Goal: Navigation & Orientation: Find specific page/section

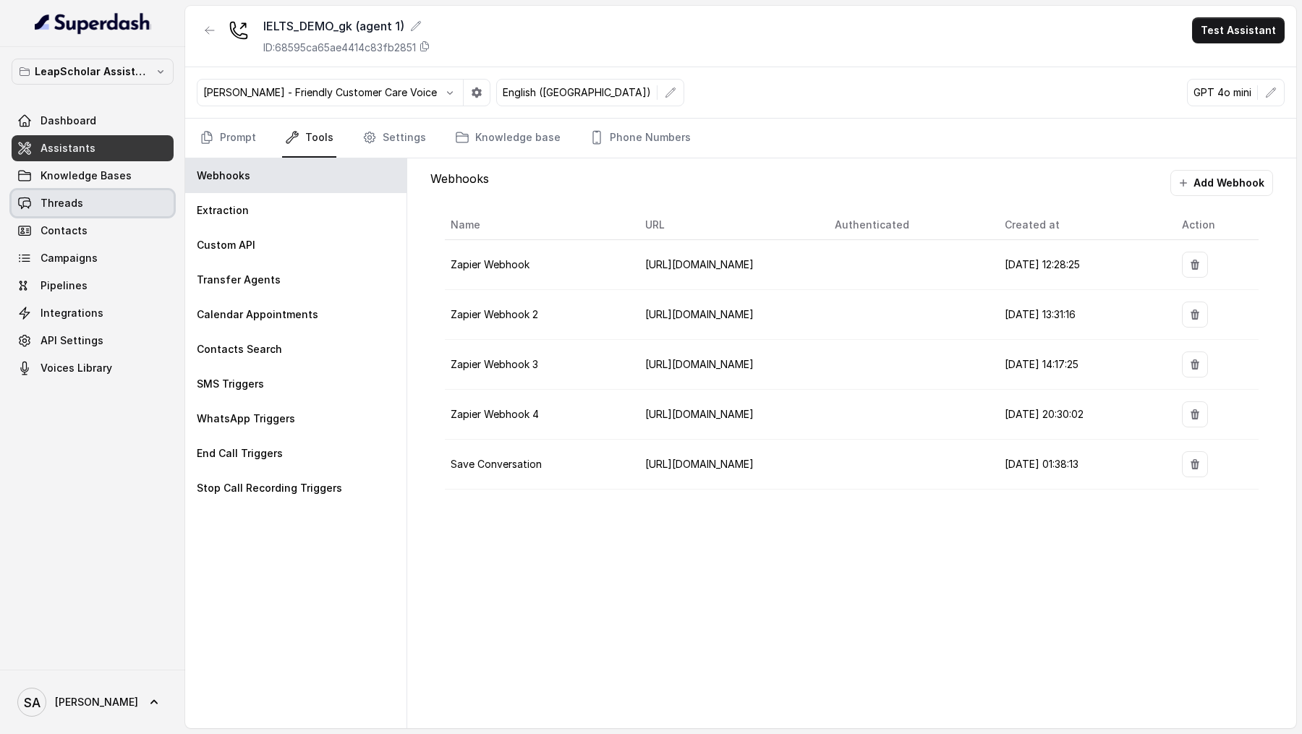
click at [101, 196] on link "Threads" at bounding box center [93, 203] width 162 height 26
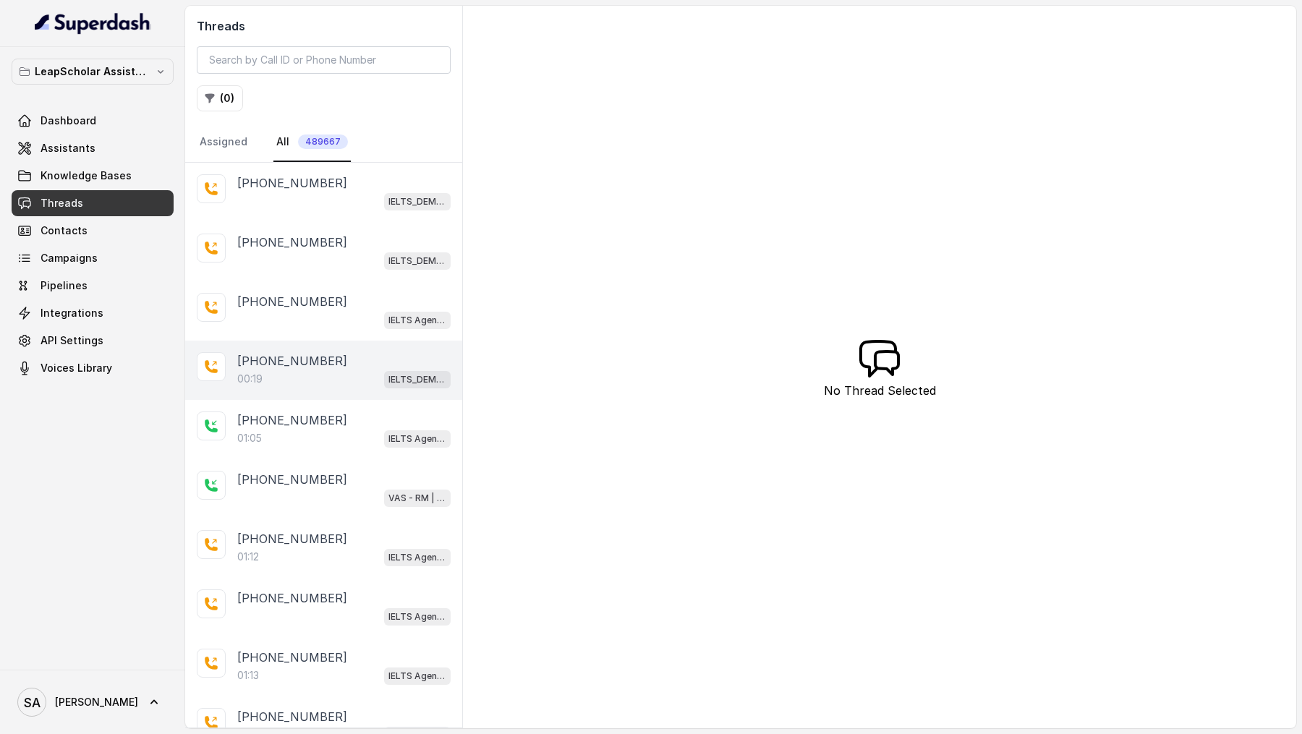
click at [362, 387] on div "+917351362467 00:19 IELTS_DEMO_gk (agent 1)" at bounding box center [323, 370] width 277 height 59
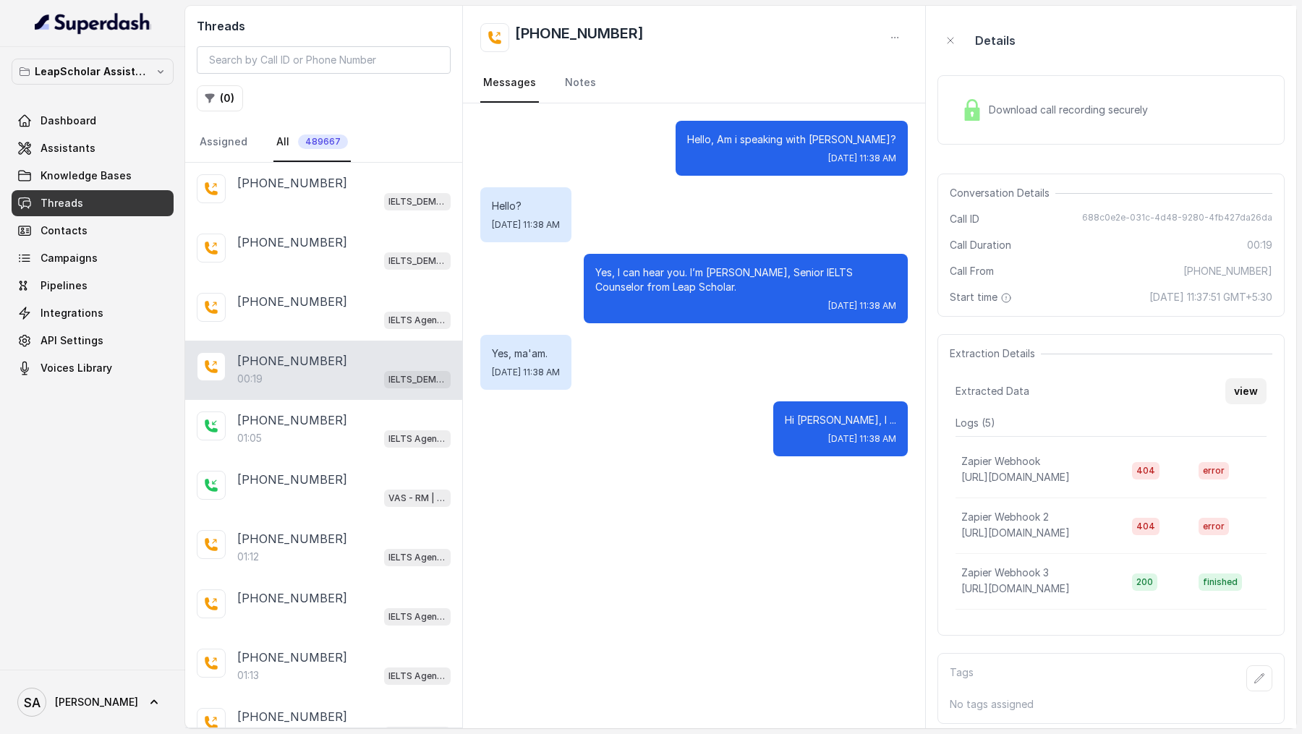
click at [1246, 395] on button "view" at bounding box center [1245, 391] width 41 height 26
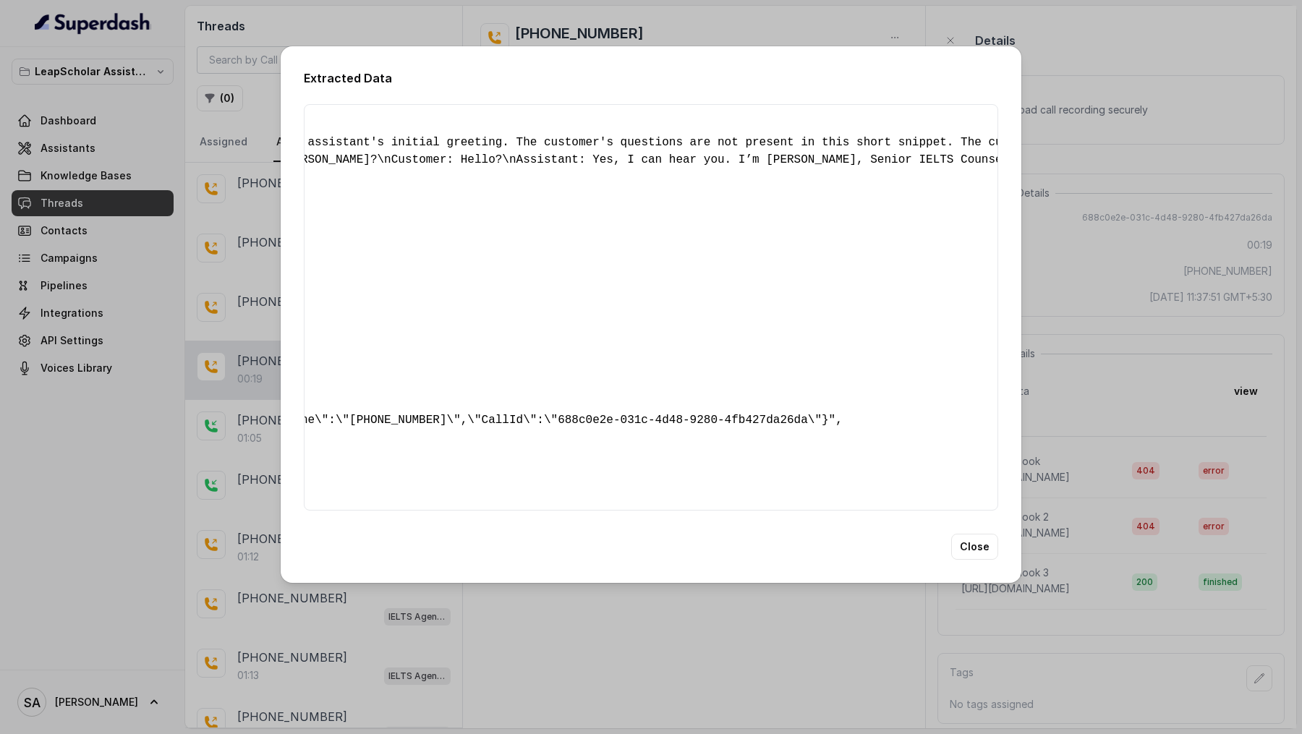
scroll to position [0, 550]
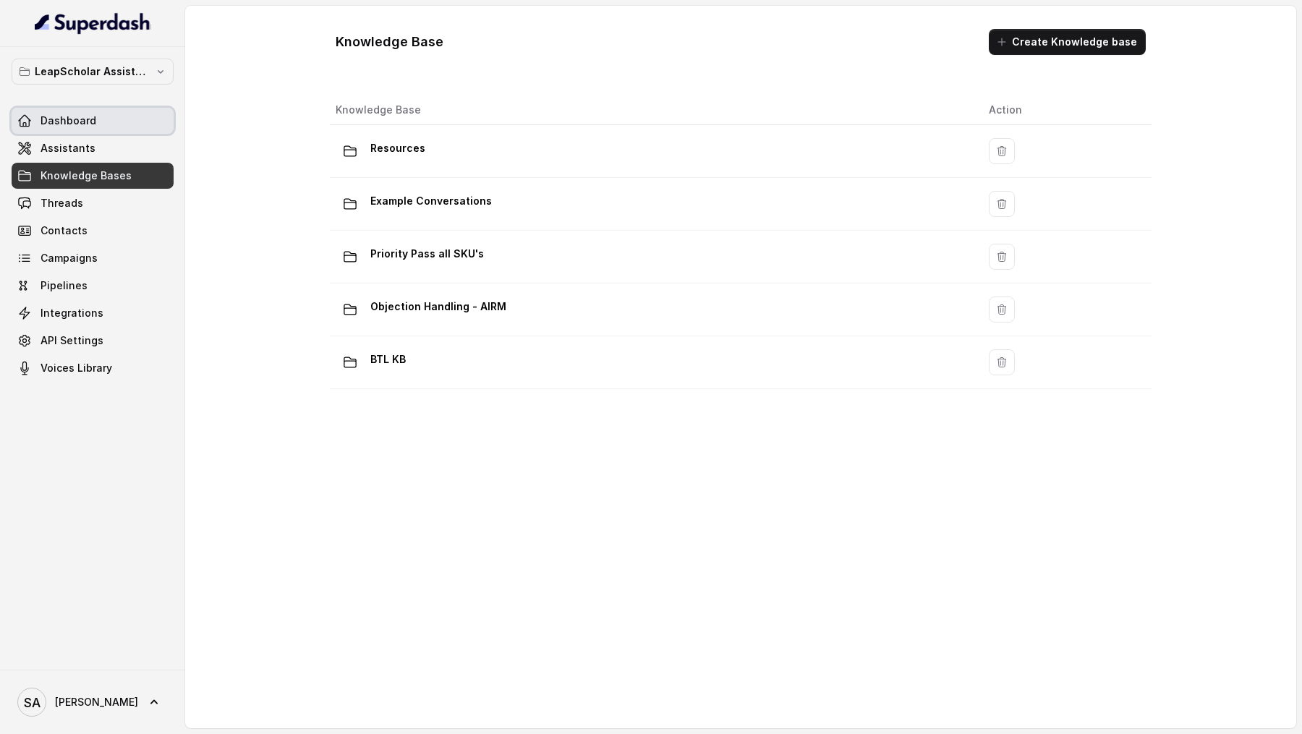
click at [129, 127] on link "Dashboard" at bounding box center [93, 121] width 162 height 26
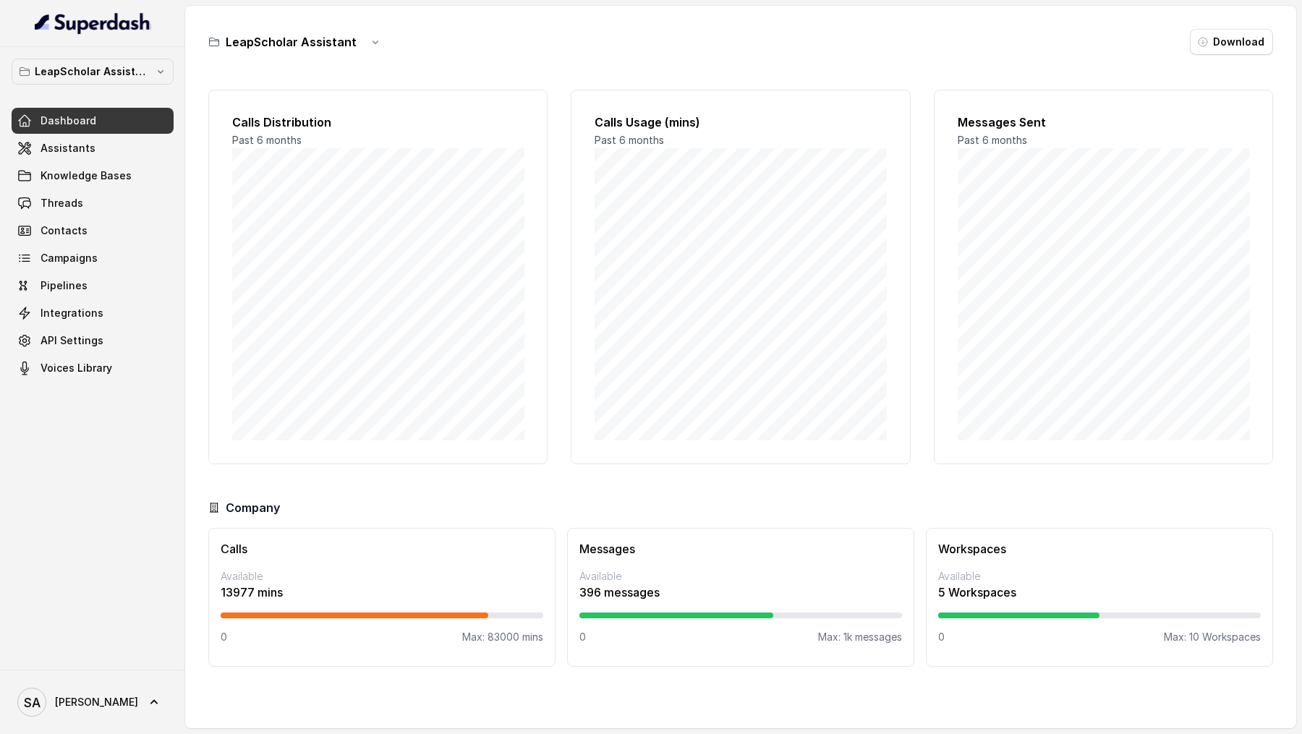
click at [117, 136] on link "Assistants" at bounding box center [93, 148] width 162 height 26
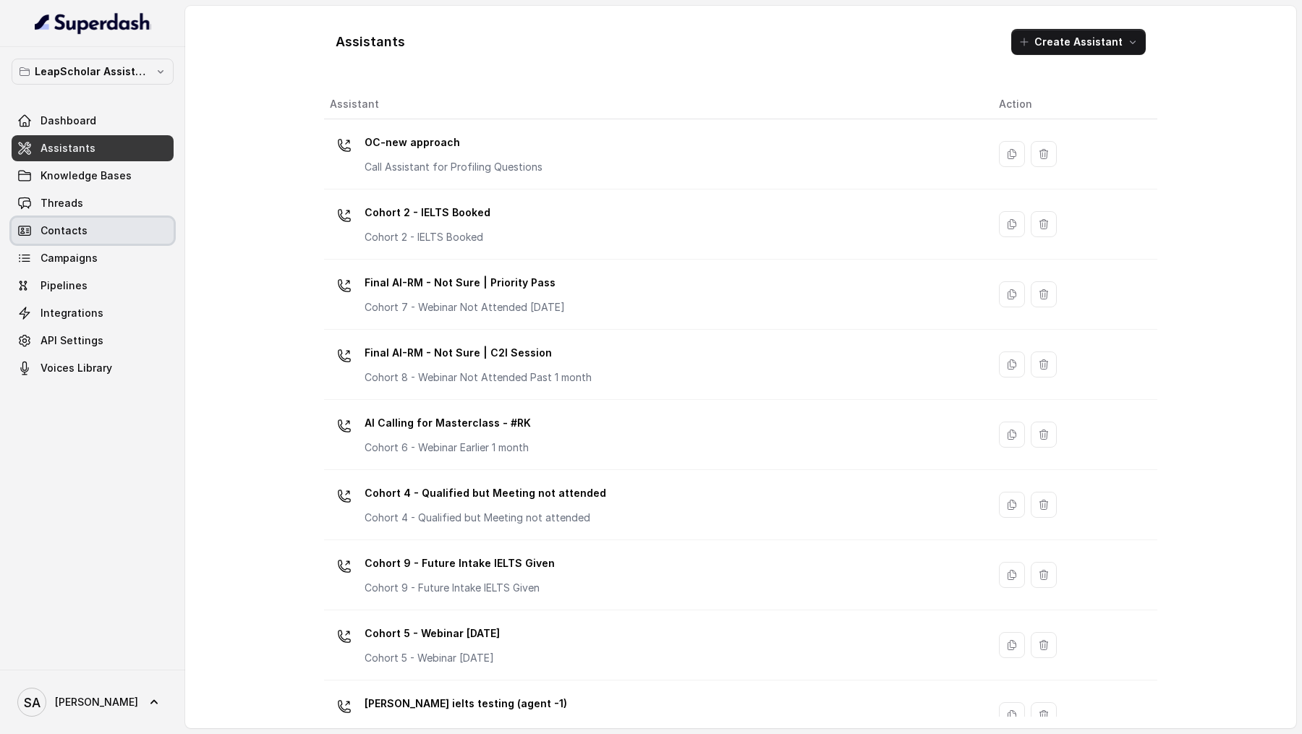
click at [85, 221] on link "Contacts" at bounding box center [93, 231] width 162 height 26
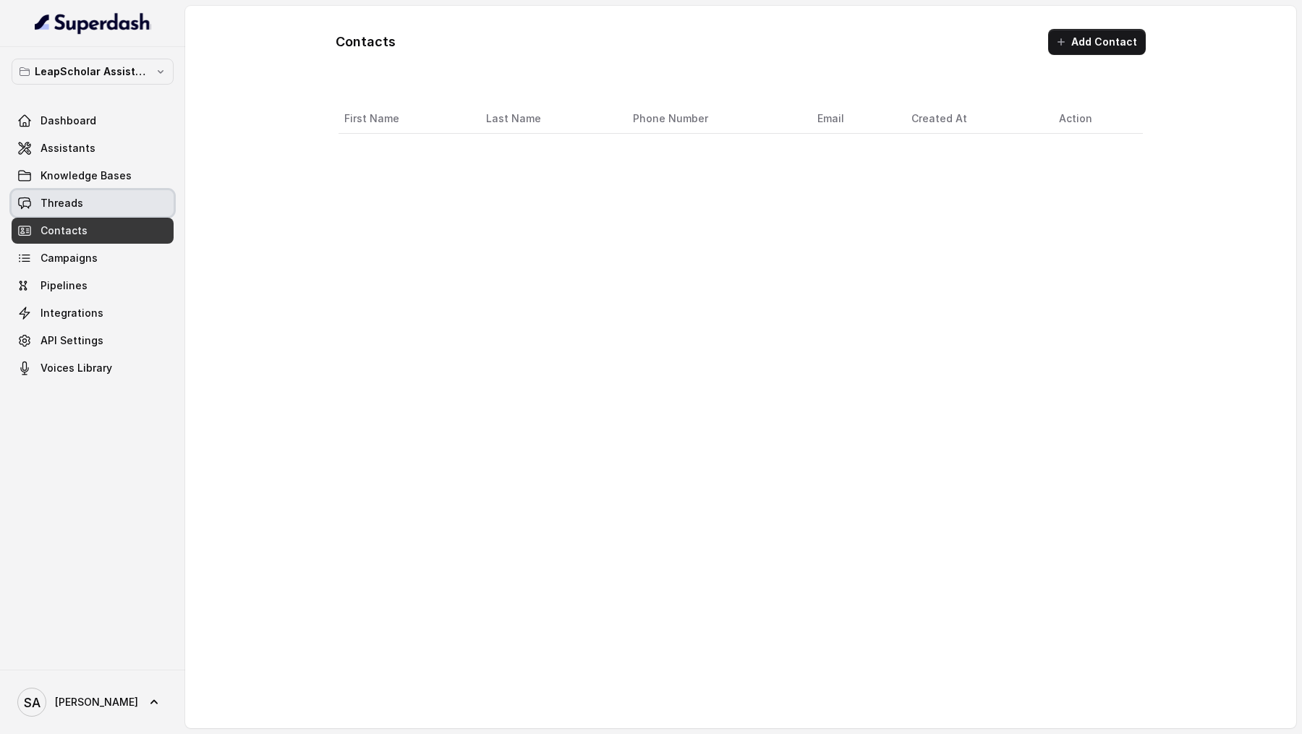
click at [90, 206] on link "Threads" at bounding box center [93, 203] width 162 height 26
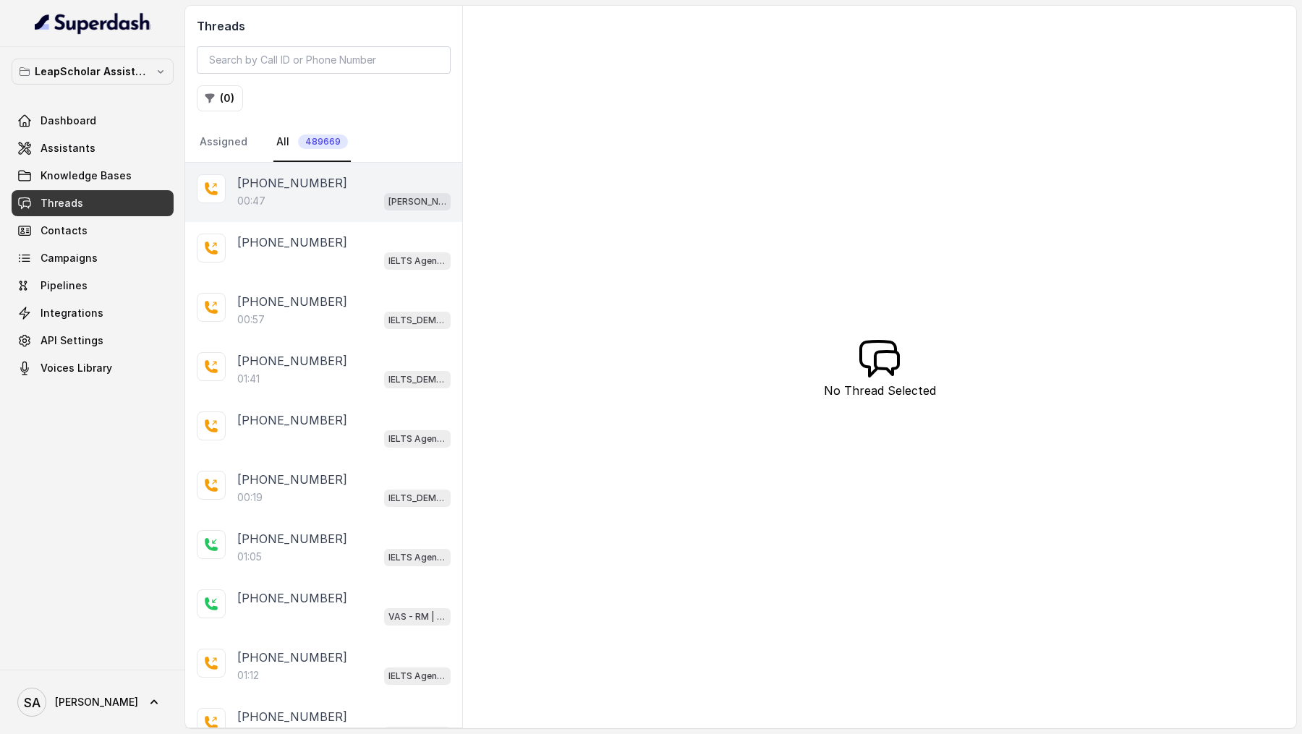
click at [302, 206] on div "00:47 Ashutosh ielts testing (agent -1)" at bounding box center [343, 201] width 213 height 19
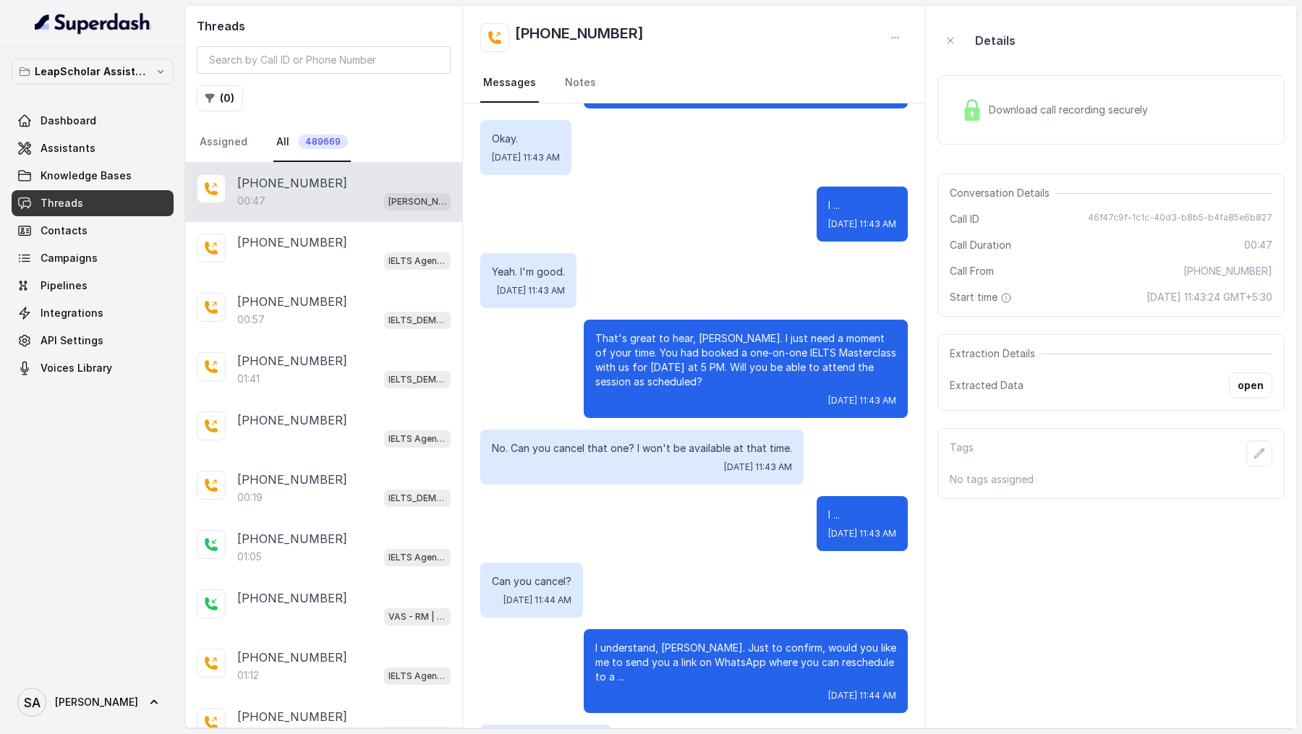
scroll to position [335, 0]
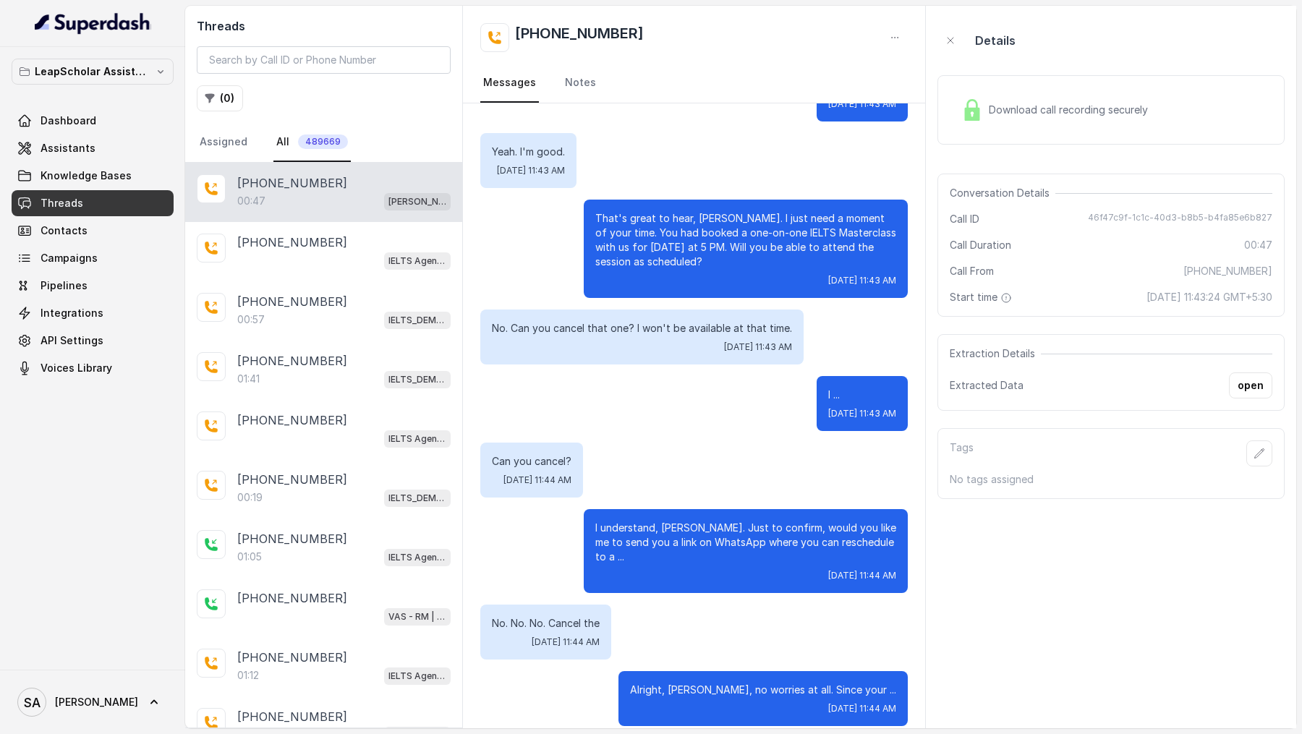
click at [1237, 400] on div "Extraction Details Extracted Data open" at bounding box center [1111, 372] width 347 height 77
click at [1237, 388] on button "open" at bounding box center [1250, 386] width 43 height 26
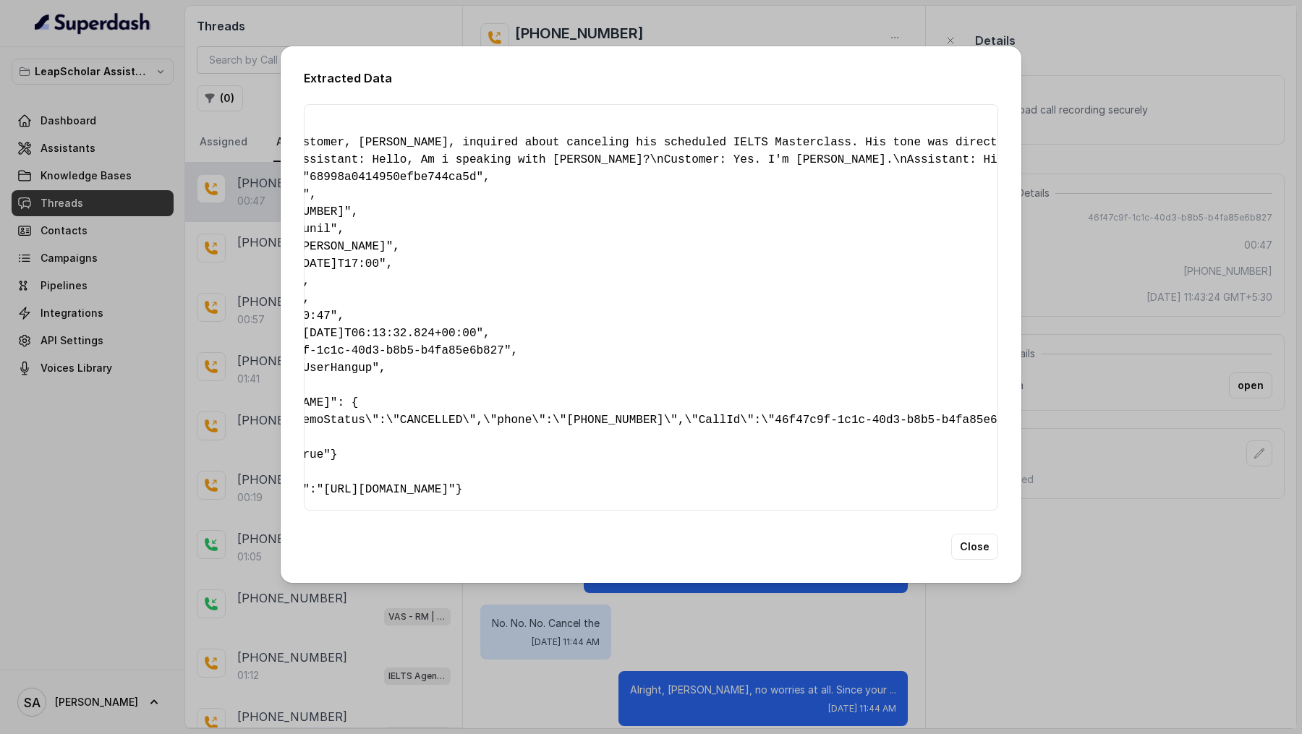
scroll to position [0, 0]
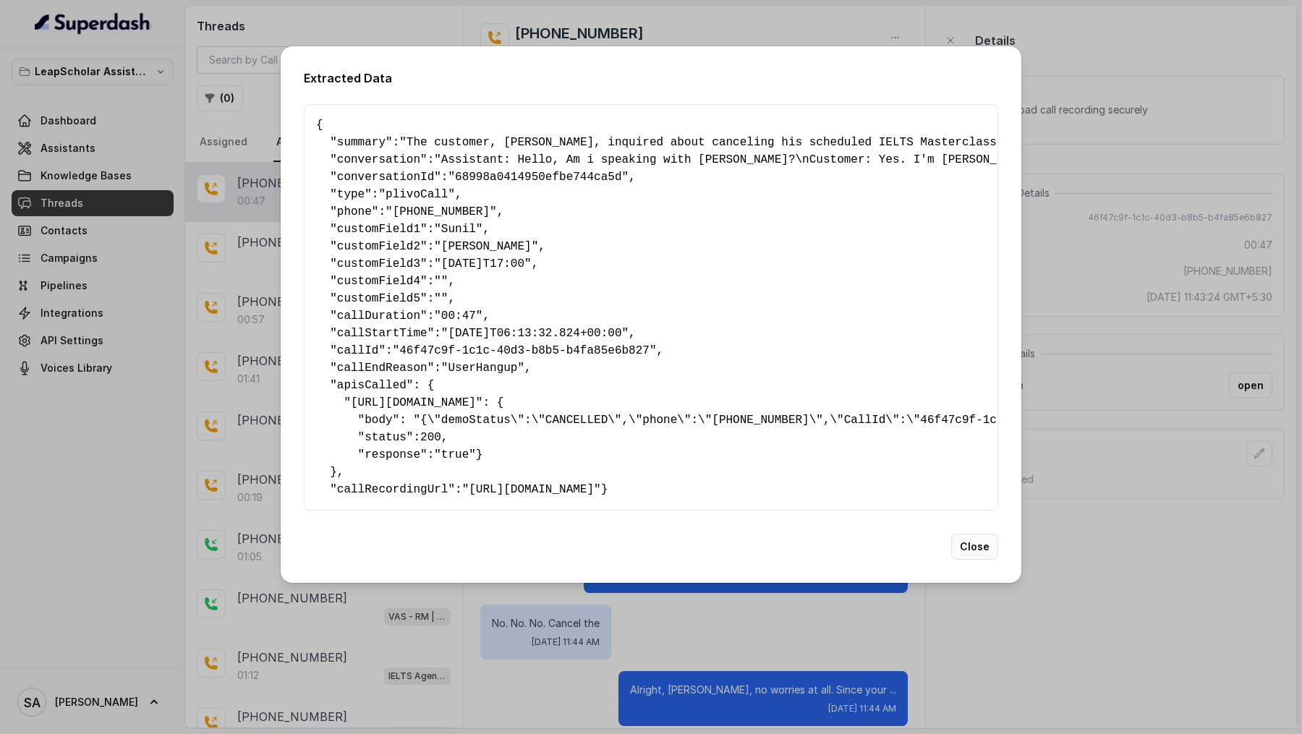
click at [982, 560] on button "Close" at bounding box center [974, 547] width 47 height 26
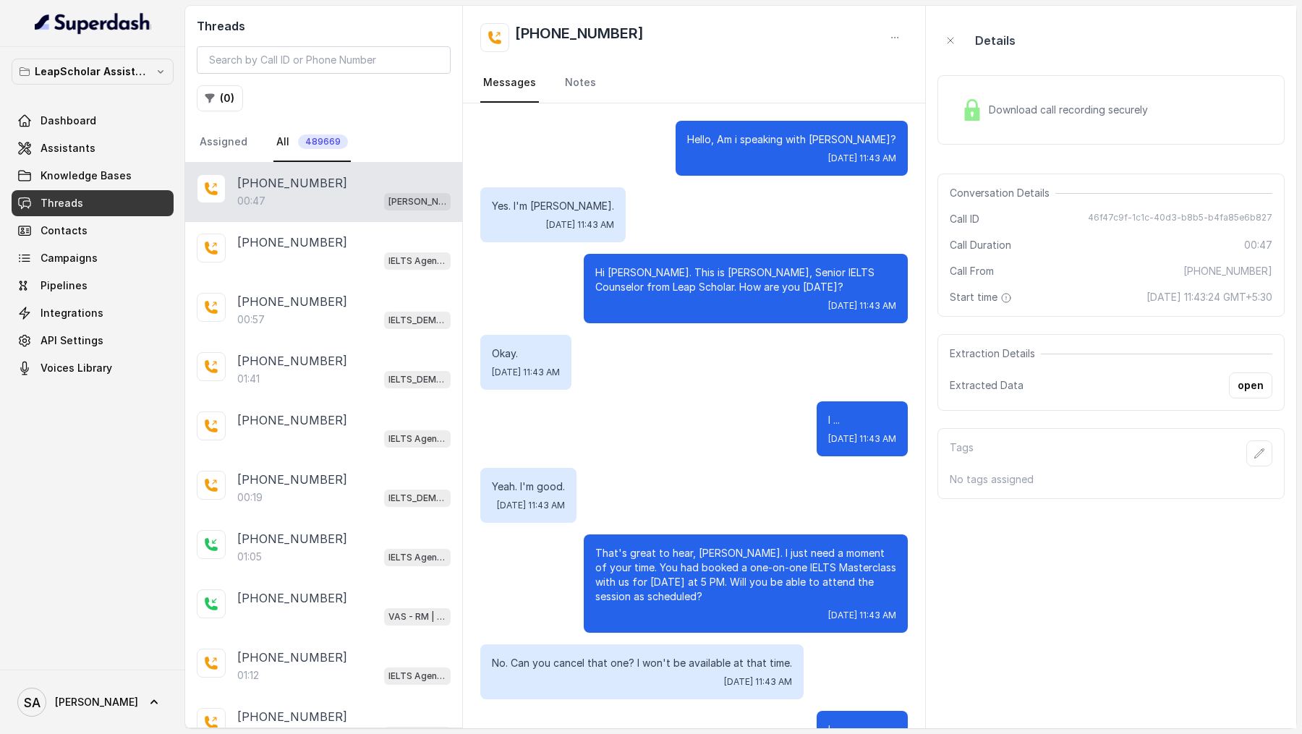
scroll to position [116, 0]
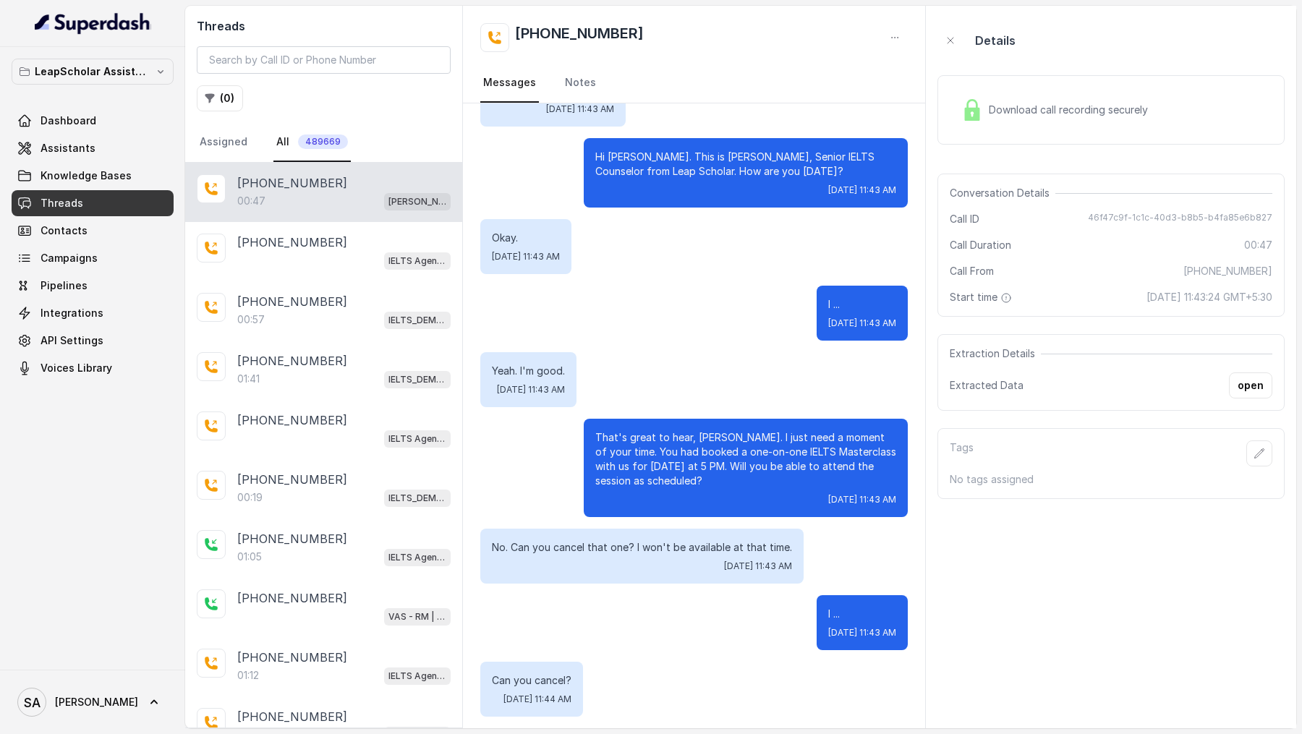
click at [95, 161] on div "Dashboard Assistants Knowledge Bases Threads Contacts Campaigns Pipelines Integ…" at bounding box center [93, 244] width 162 height 273
click at [97, 140] on link "Assistants" at bounding box center [93, 148] width 162 height 26
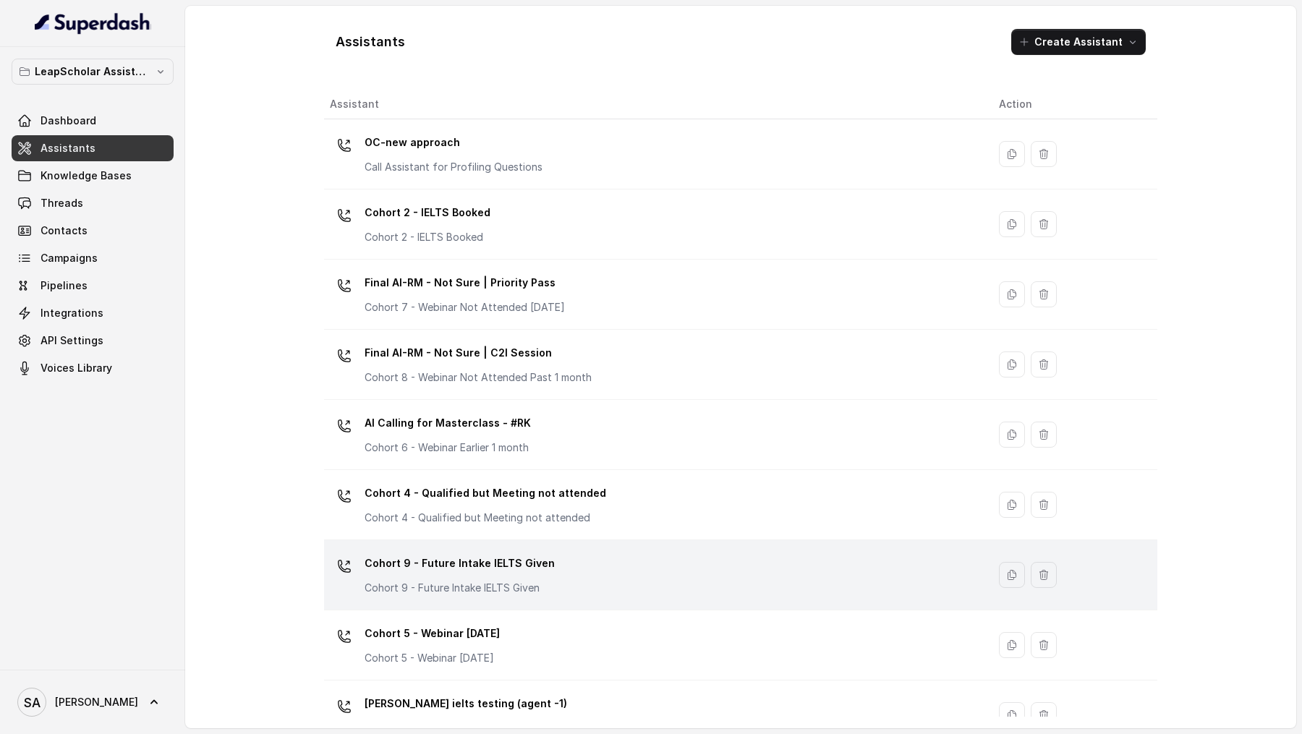
scroll to position [799, 0]
